Goal: Task Accomplishment & Management: Manage account settings

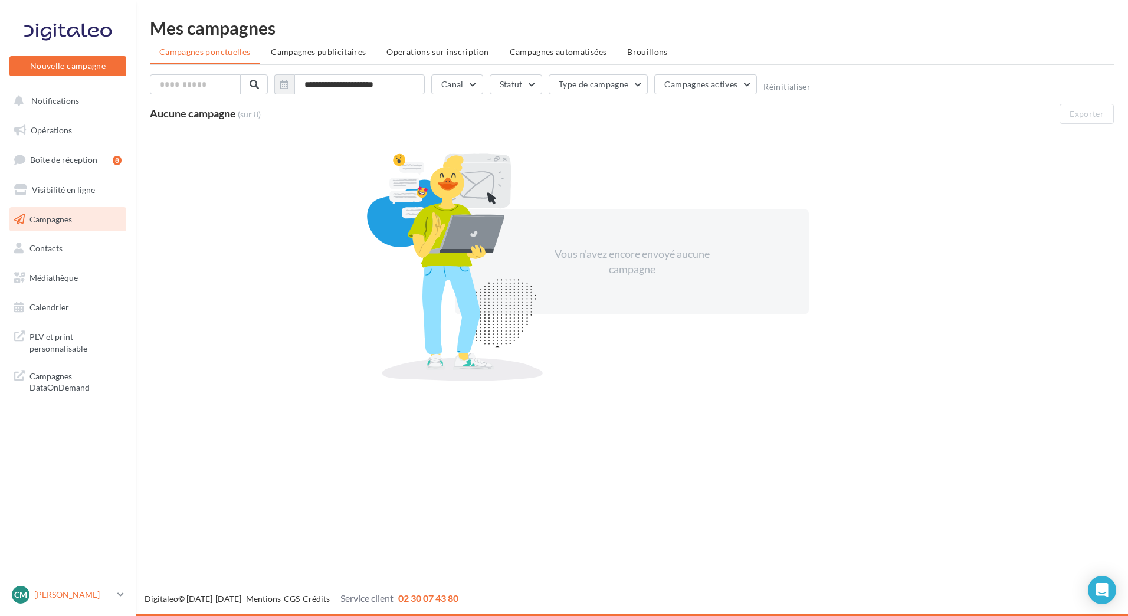
click at [126, 593] on link "Cm [PERSON_NAME] cupra_perpignan" at bounding box center [67, 595] width 117 height 22
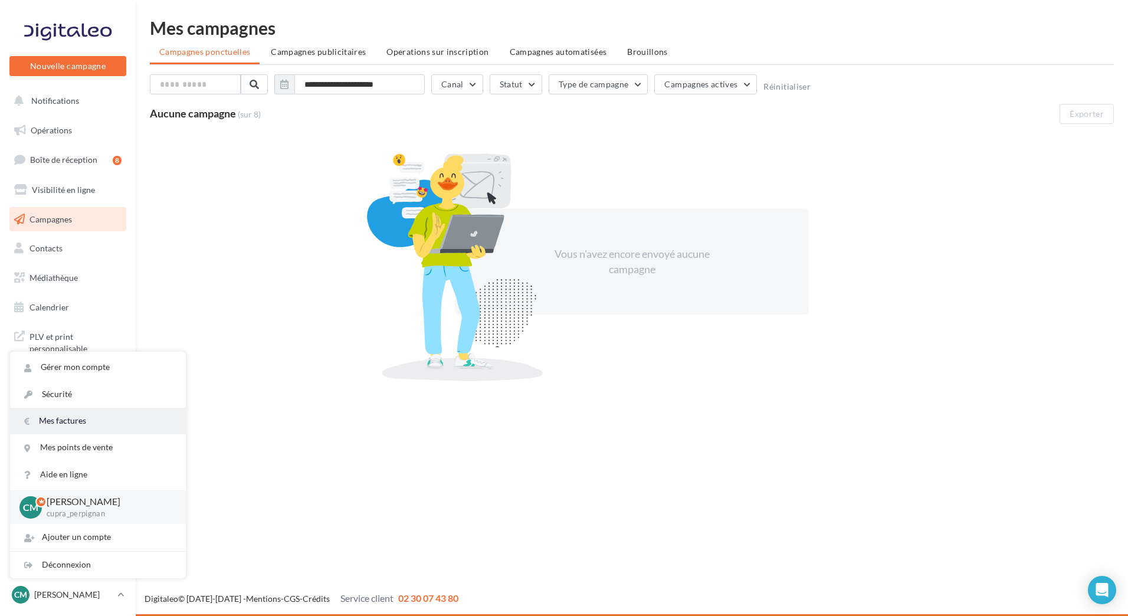
click at [68, 420] on link "Mes factures" at bounding box center [98, 421] width 176 height 27
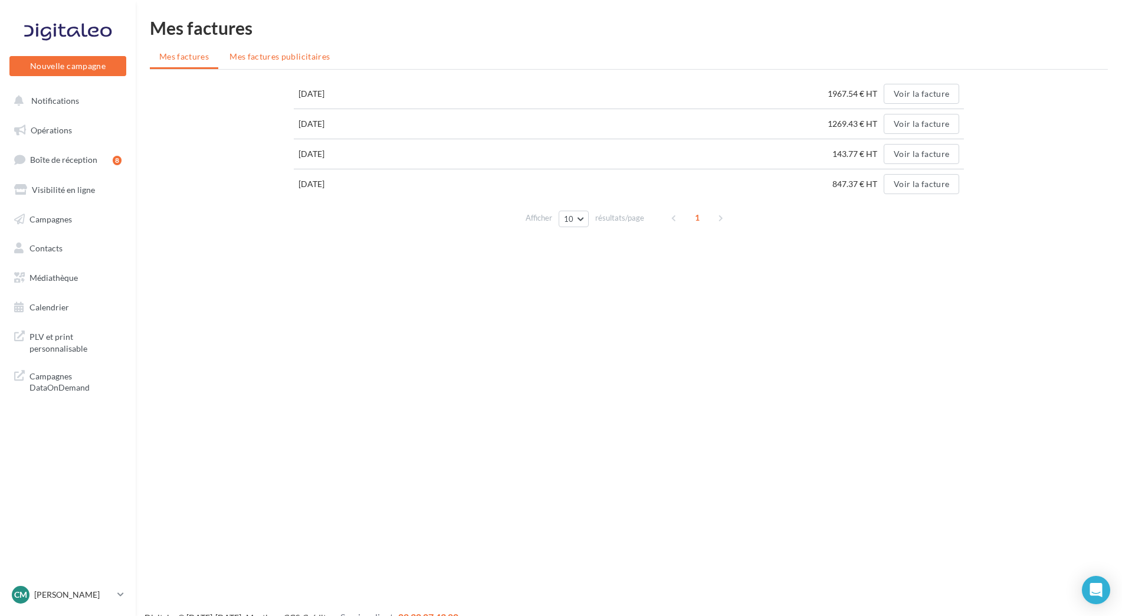
click at [290, 56] on span "Mes factures publicitaires" at bounding box center [280, 56] width 100 height 10
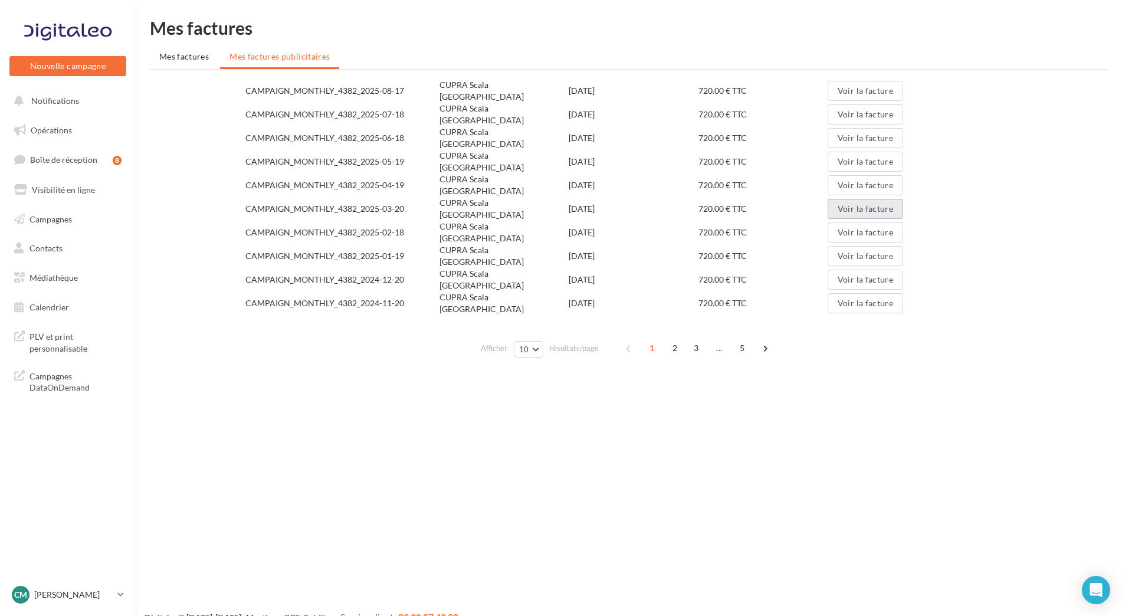
click at [869, 199] on button "Voir la facture" at bounding box center [866, 209] width 76 height 20
click at [865, 175] on button "Voir la facture" at bounding box center [866, 185] width 76 height 20
click at [866, 152] on button "Voir la facture" at bounding box center [866, 162] width 76 height 20
click at [867, 128] on button "Voir la facture" at bounding box center [866, 138] width 76 height 20
click at [840, 109] on button "Voir la facture" at bounding box center [866, 114] width 76 height 20
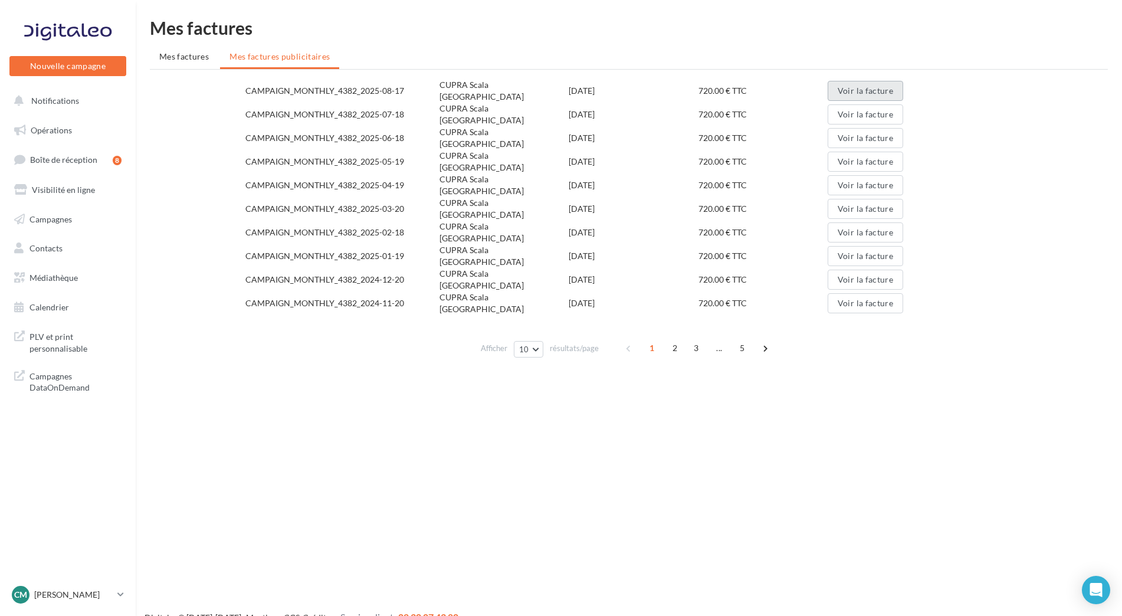
click at [841, 89] on button "Voir la facture" at bounding box center [866, 91] width 76 height 20
click at [841, 89] on span "Voir la facture" at bounding box center [866, 91] width 76 height 20
click at [61, 385] on span "Campagnes DataOnDemand" at bounding box center [76, 380] width 92 height 25
